Goal: Task Accomplishment & Management: Manage account settings

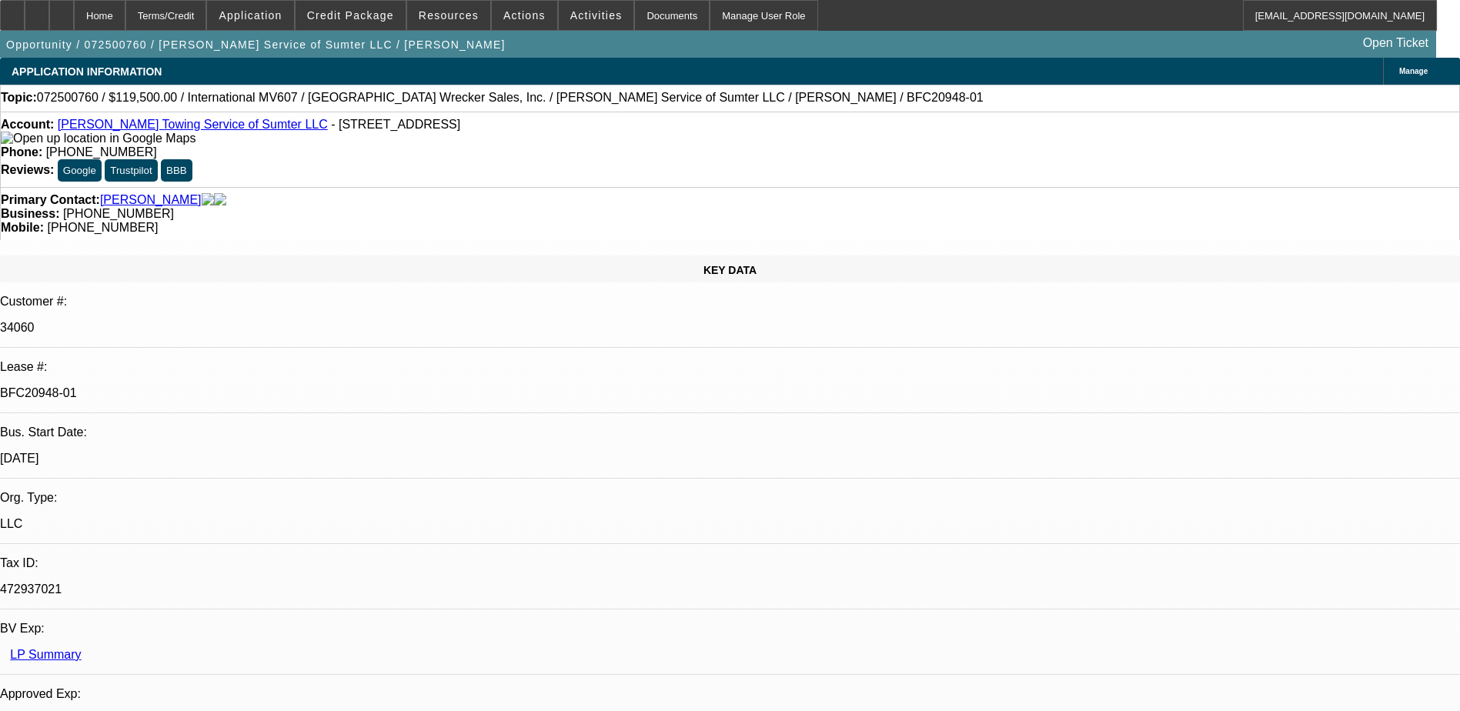
select select "0"
select select "2"
select select "0"
select select "2"
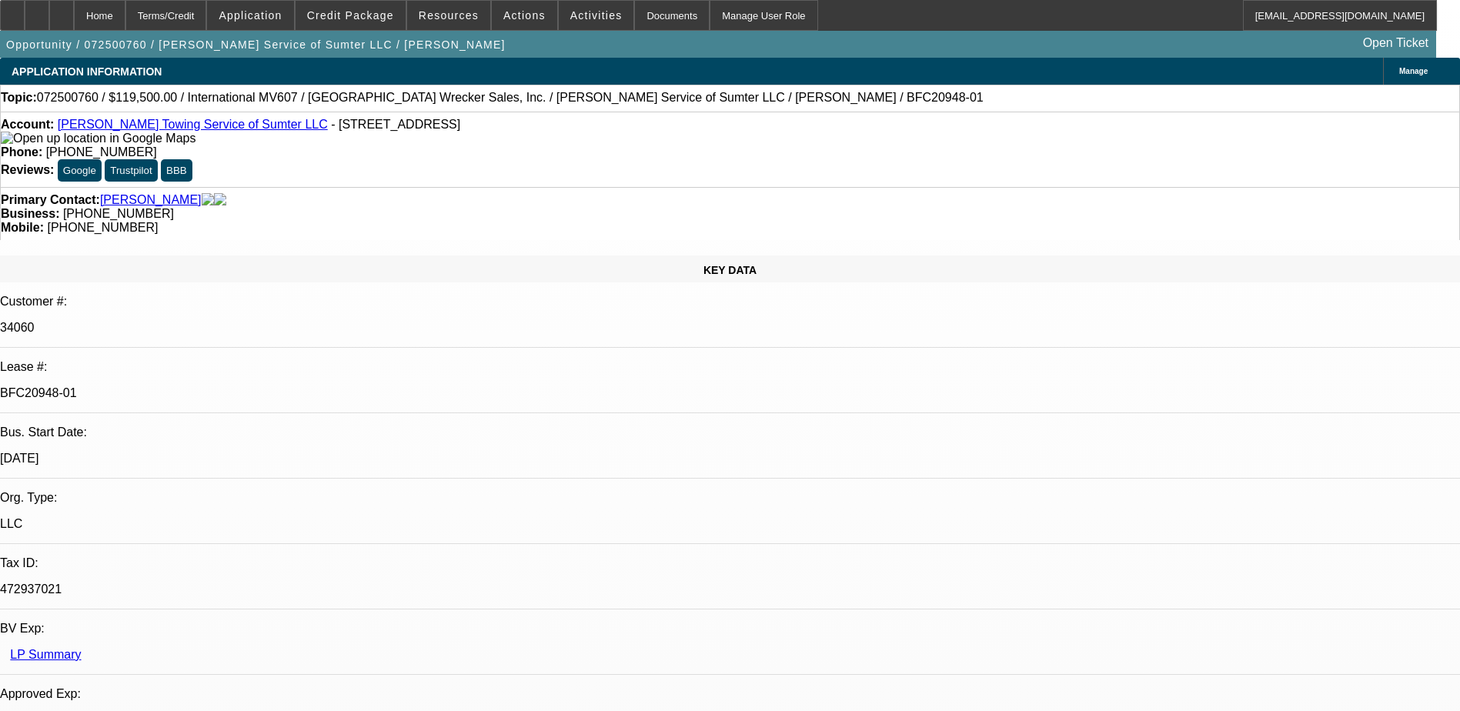
select select "0"
select select "2"
select select "0"
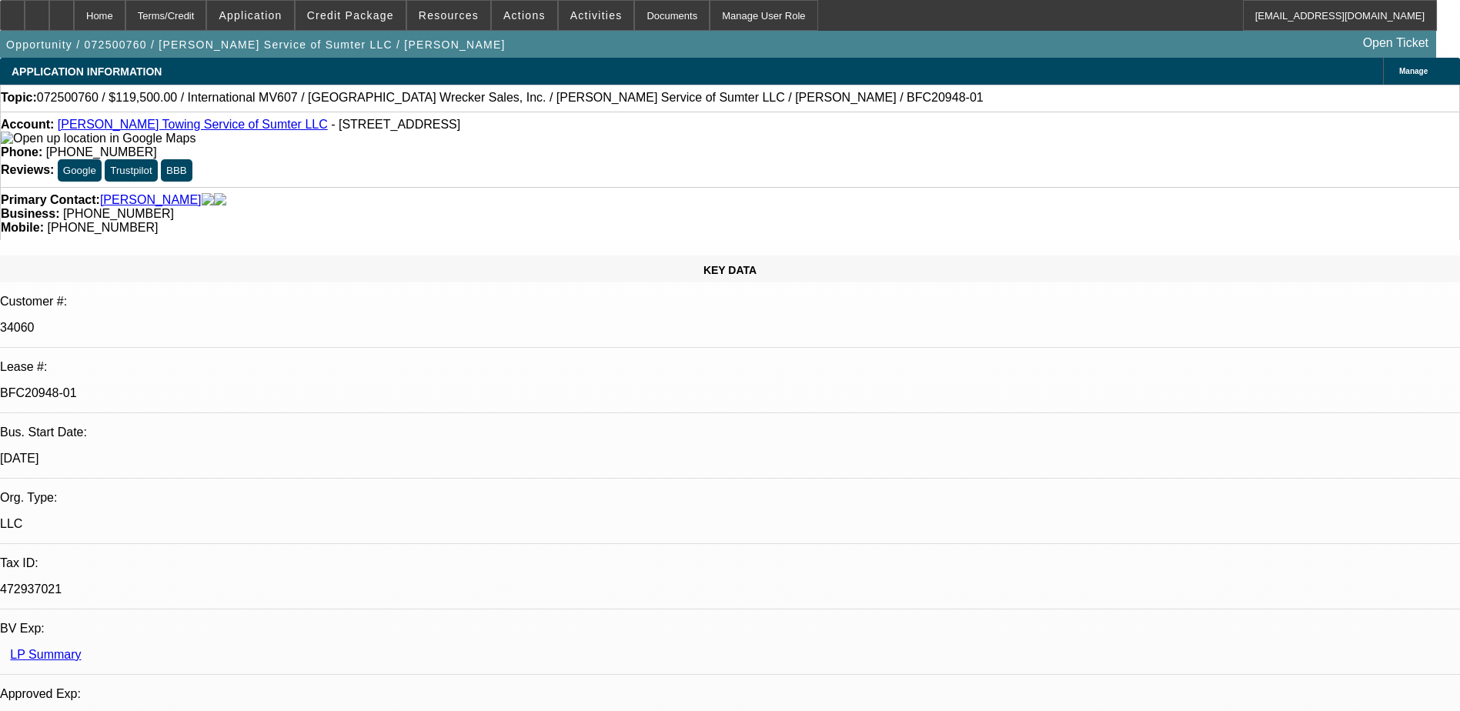
select select "2"
select select "0"
select select "1"
select select "2"
select select "6"
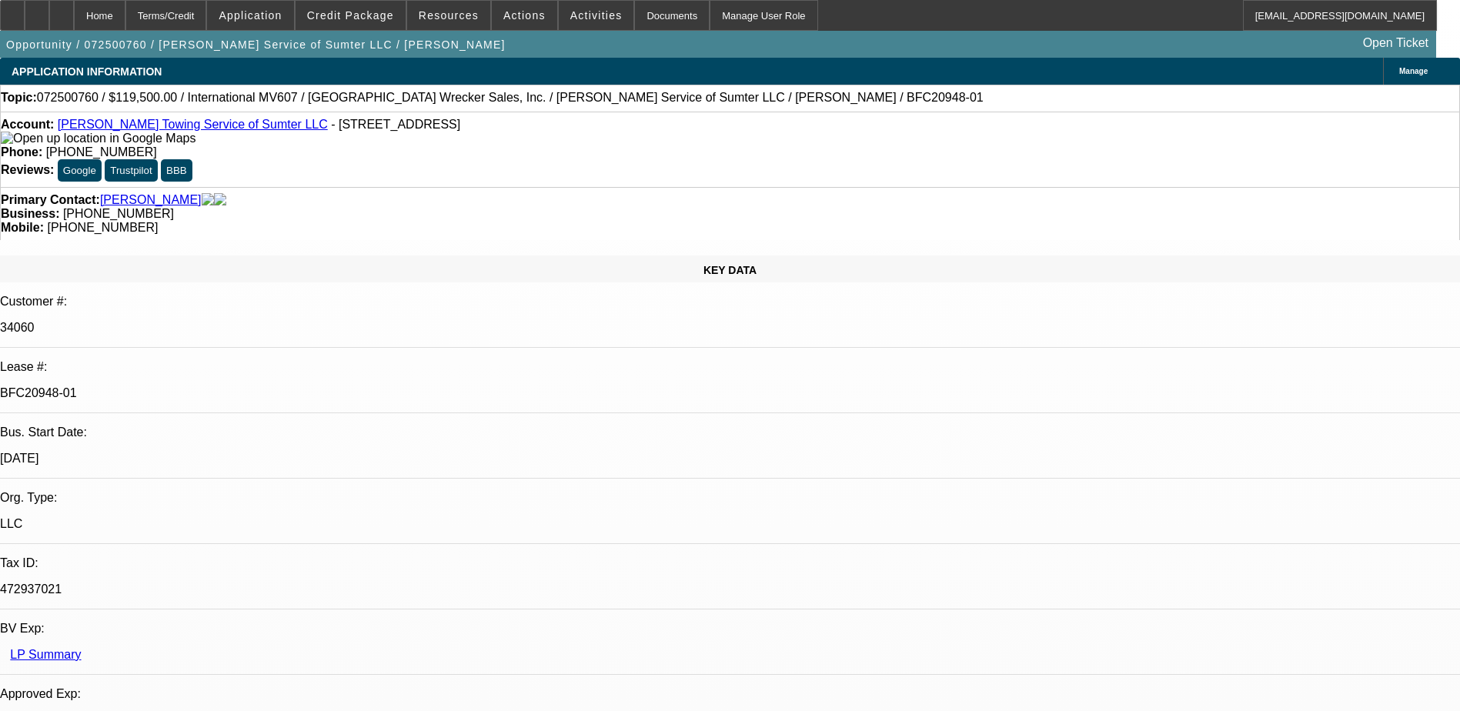
select select "1"
select select "2"
select select "6"
select select "1"
select select "2"
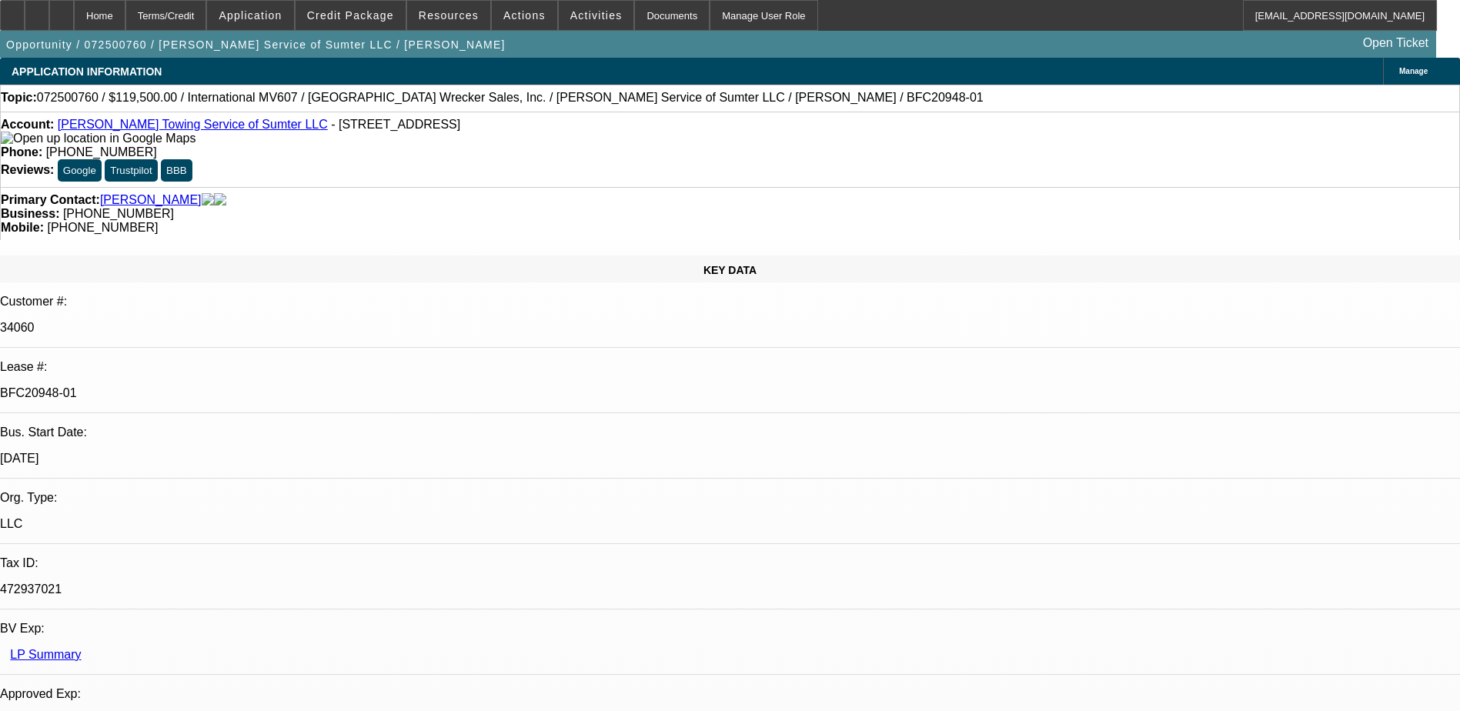
select select "6"
select select "1"
select select "2"
select select "6"
